Goal: Information Seeking & Learning: Learn about a topic

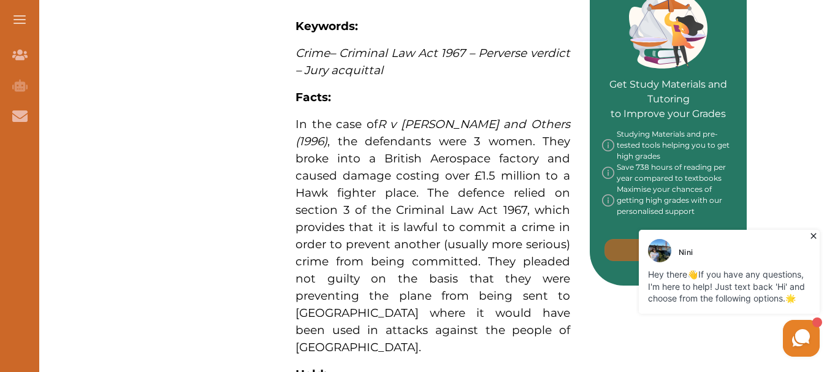
scroll to position [550, 0]
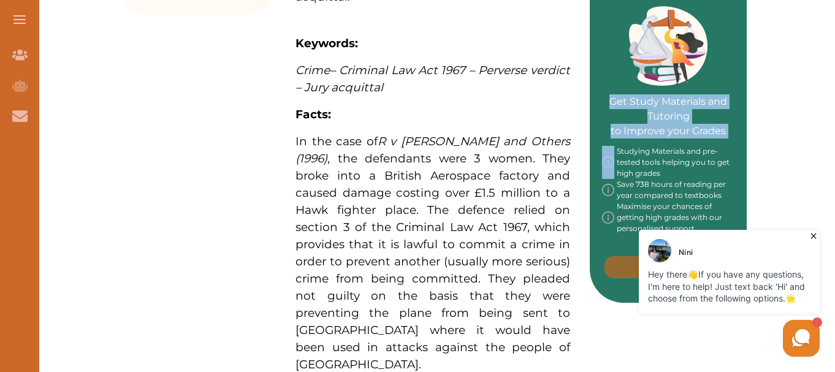
drag, startPoint x: 816, startPoint y: 147, endPoint x: 811, endPoint y: 119, distance: 28.7
click at [811, 119] on div "Want to secure high grades in English Legal System ? We’ve created a FREE check…" at bounding box center [433, 313] width 804 height 1413
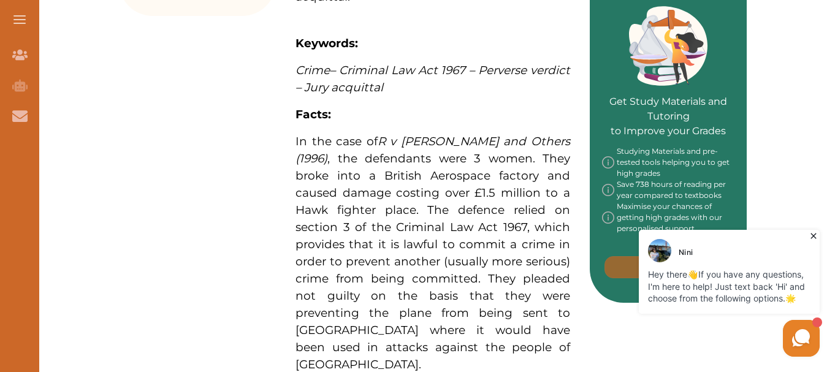
click at [815, 236] on icon at bounding box center [813, 236] width 12 height 12
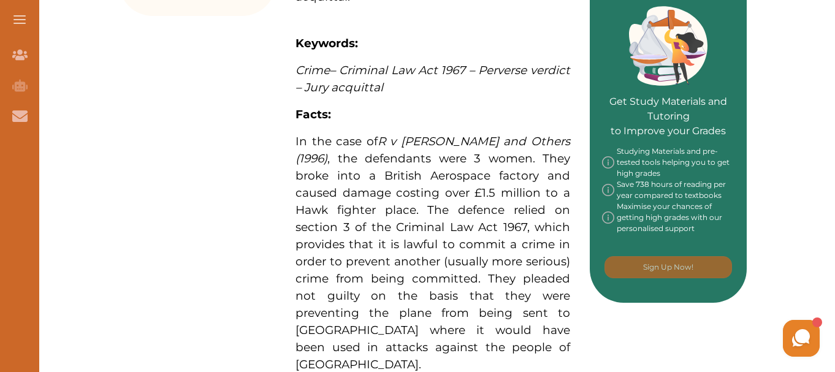
click at [813, 124] on div "Want to secure high grades in English Legal System ? We’ve created a FREE check…" at bounding box center [433, 313] width 804 height 1413
drag, startPoint x: 325, startPoint y: 169, endPoint x: 295, endPoint y: 96, distance: 79.4
click at [295, 134] on span "In the case of R v [PERSON_NAME] and Others (1996) , the defendants were 3 wome…" at bounding box center [432, 252] width 275 height 237
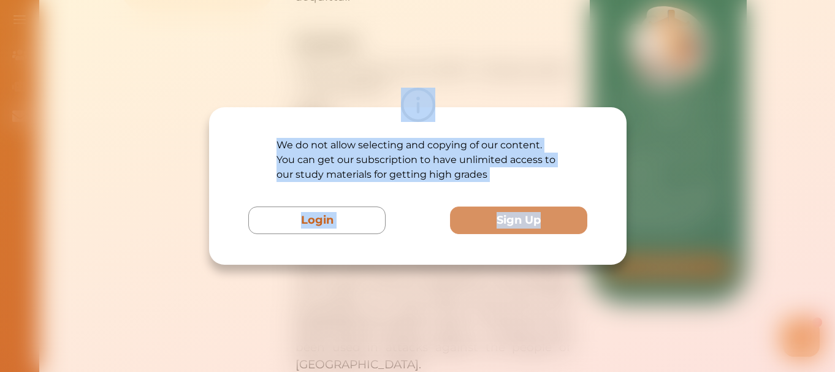
drag, startPoint x: 295, startPoint y: 96, endPoint x: 401, endPoint y: 276, distance: 209.3
click at [401, 276] on div "We do not allow selecting and copying of our content. You can get our subscript…" at bounding box center [417, 186] width 835 height 372
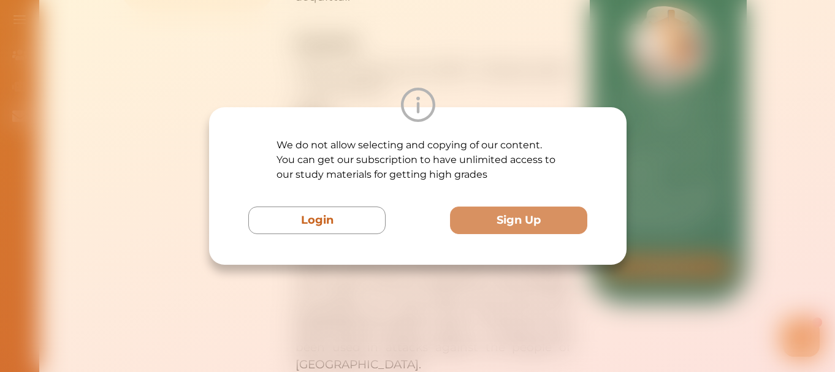
click at [401, 276] on div "We do not allow selecting and copying of our content. You can get our subscript…" at bounding box center [417, 186] width 835 height 372
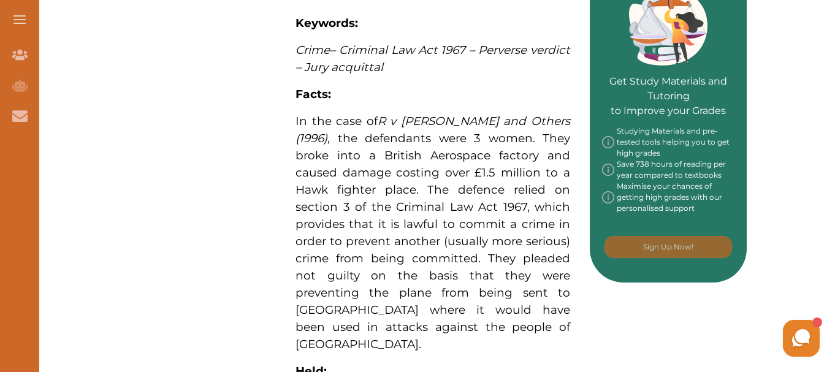
scroll to position [594, 0]
